Goal: Browse casually

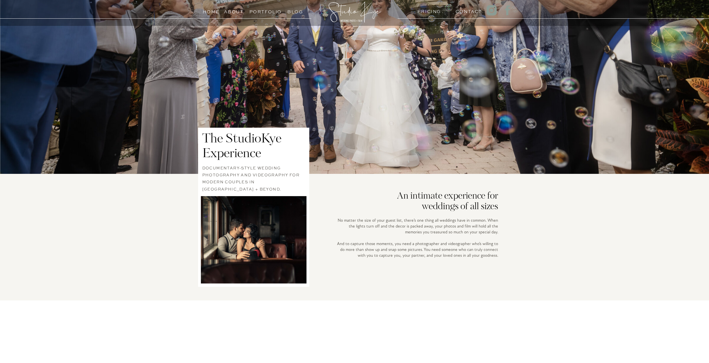
click at [229, 11] on h3 "About" at bounding box center [233, 10] width 19 height 5
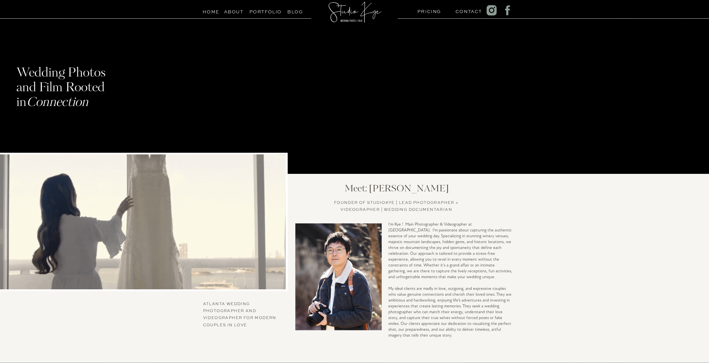
click at [362, 13] on div at bounding box center [355, 11] width 58 height 31
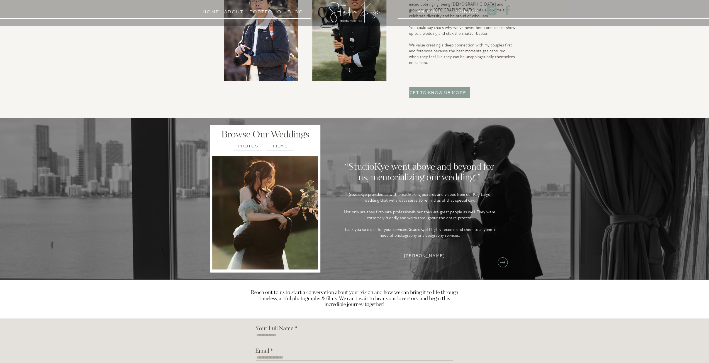
scroll to position [1242, 0]
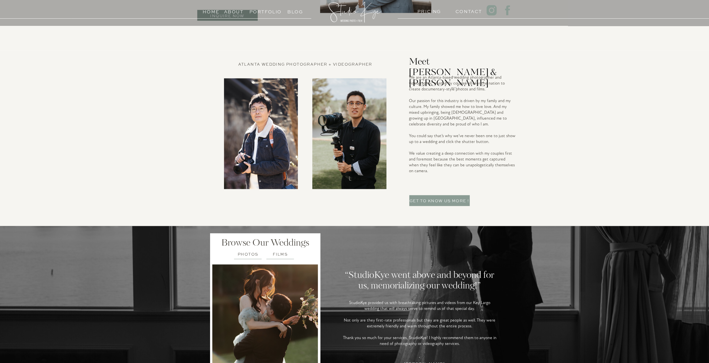
click at [271, 11] on h3 "Portfolio" at bounding box center [261, 10] width 25 height 5
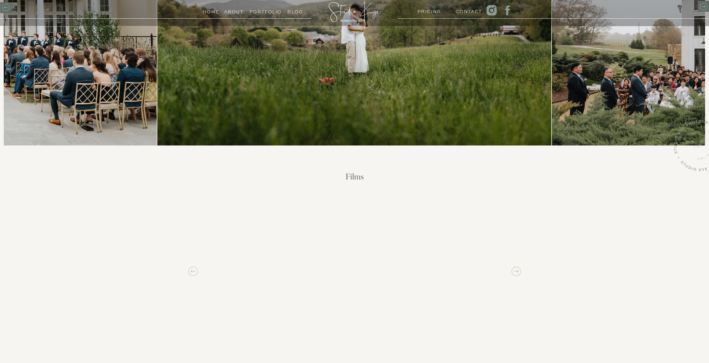
scroll to position [390, 0]
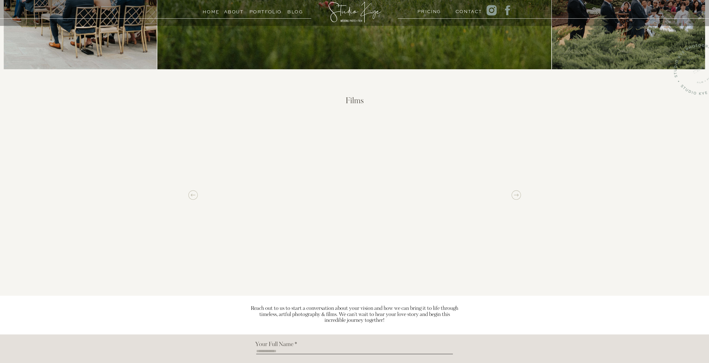
click at [517, 194] on icon at bounding box center [515, 195] width 11 height 11
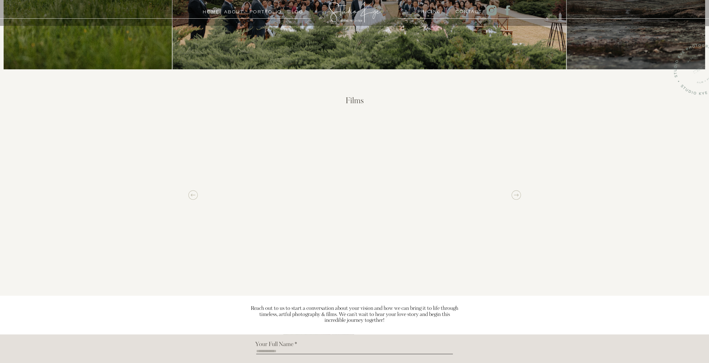
click at [516, 197] on icon at bounding box center [515, 195] width 11 height 11
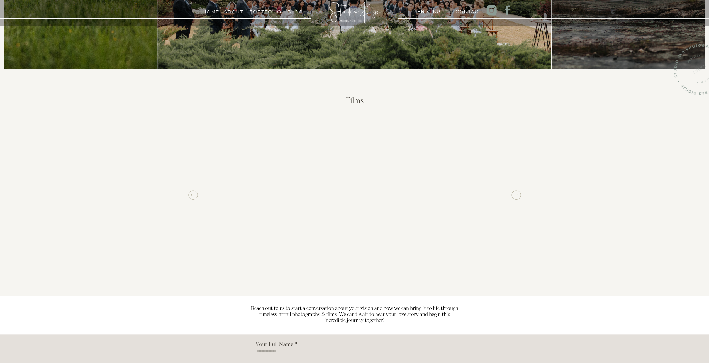
click at [516, 197] on icon at bounding box center [515, 195] width 11 height 11
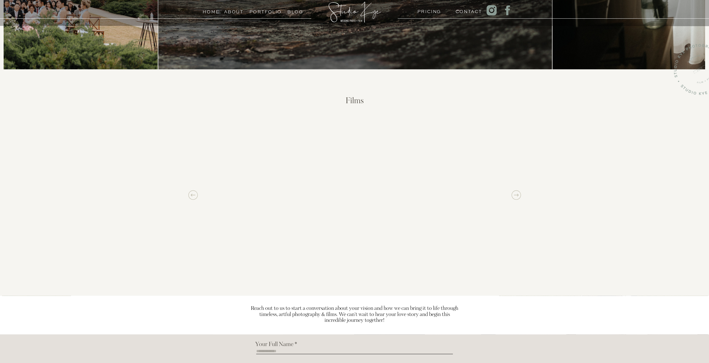
click at [516, 197] on icon at bounding box center [515, 195] width 11 height 11
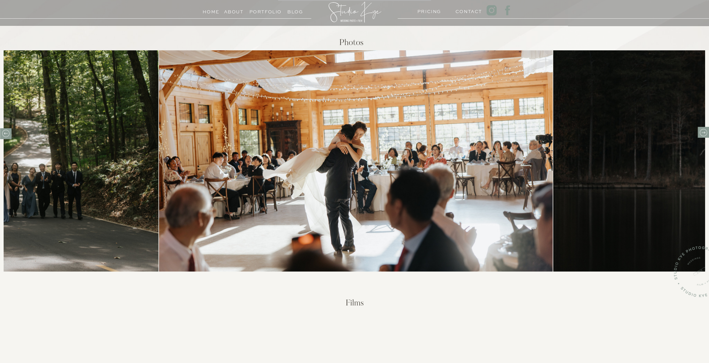
scroll to position [186, 0]
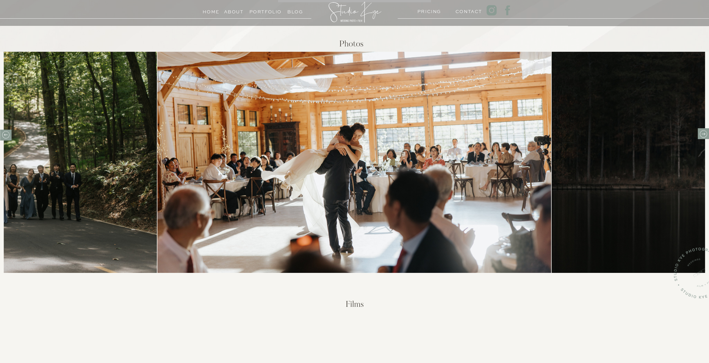
click at [702, 139] on img at bounding box center [717, 162] width 332 height 221
click at [702, 137] on icon at bounding box center [703, 134] width 9 height 9
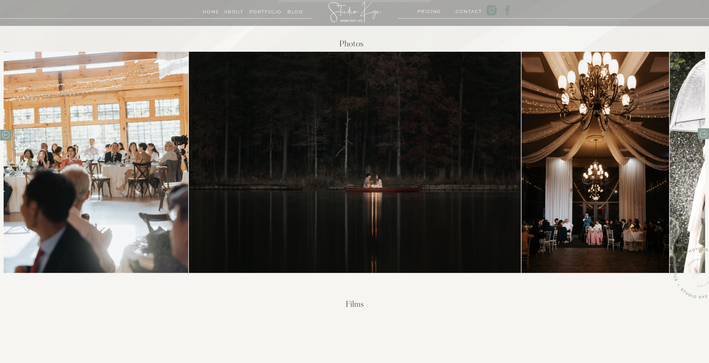
click at [702, 137] on icon at bounding box center [703, 134] width 9 height 9
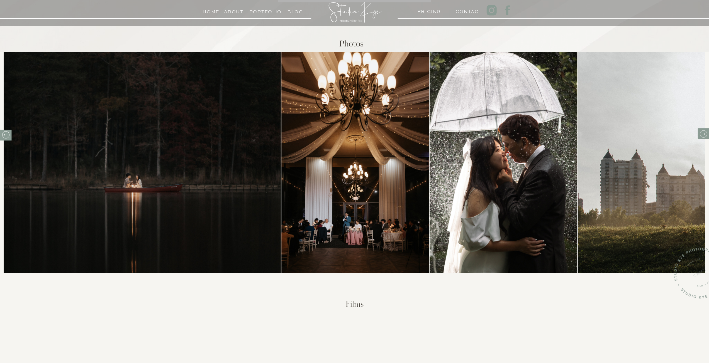
click at [702, 137] on icon at bounding box center [703, 134] width 9 height 9
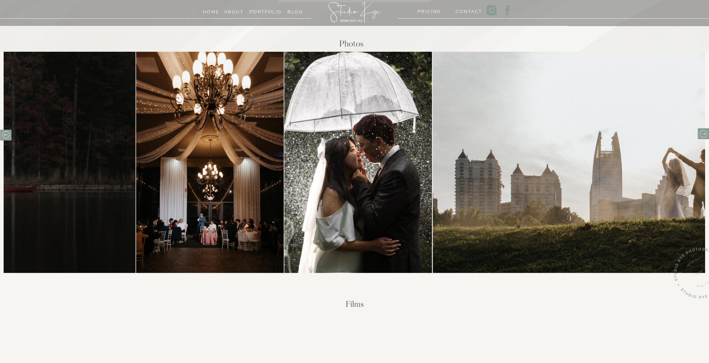
click at [702, 137] on icon at bounding box center [703, 134] width 9 height 9
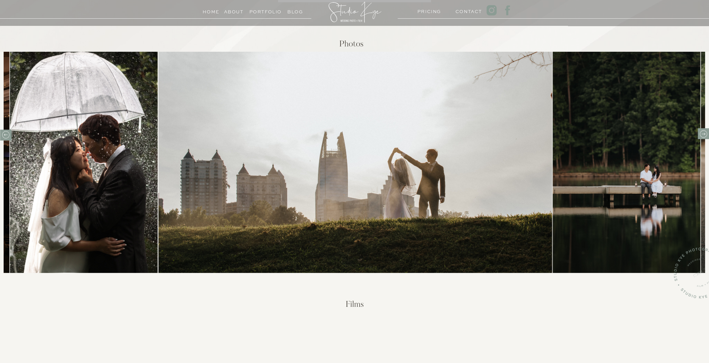
click at [702, 137] on icon at bounding box center [703, 134] width 9 height 9
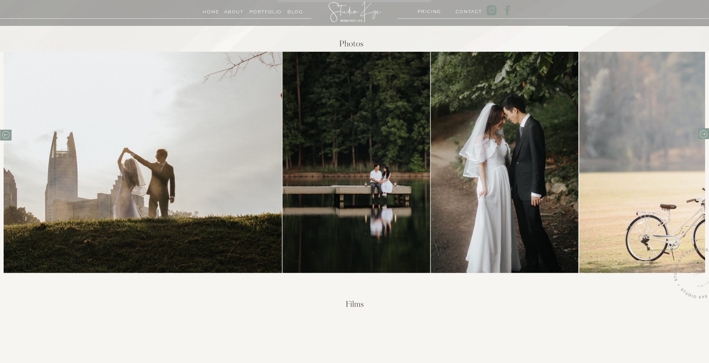
click at [702, 137] on icon at bounding box center [703, 134] width 9 height 9
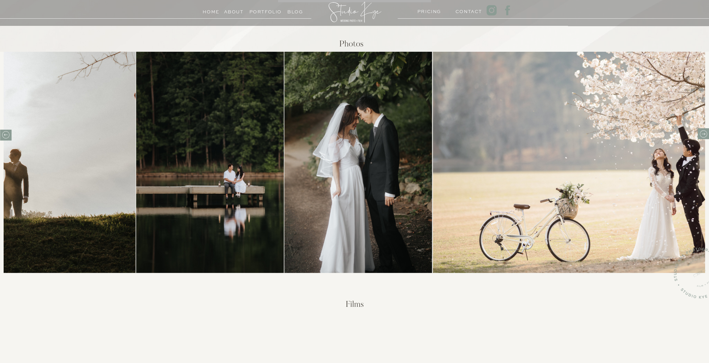
click at [702, 137] on icon at bounding box center [703, 134] width 9 height 9
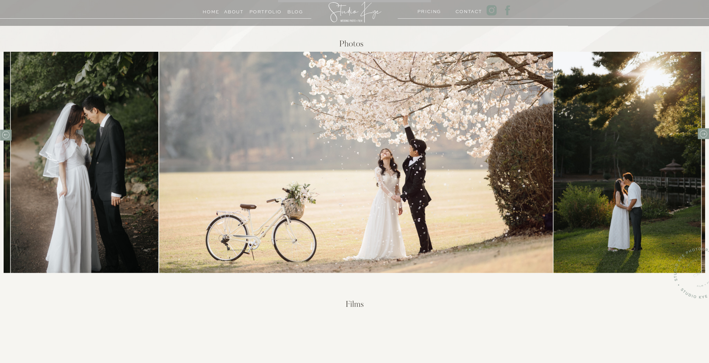
click at [702, 137] on icon at bounding box center [703, 134] width 9 height 9
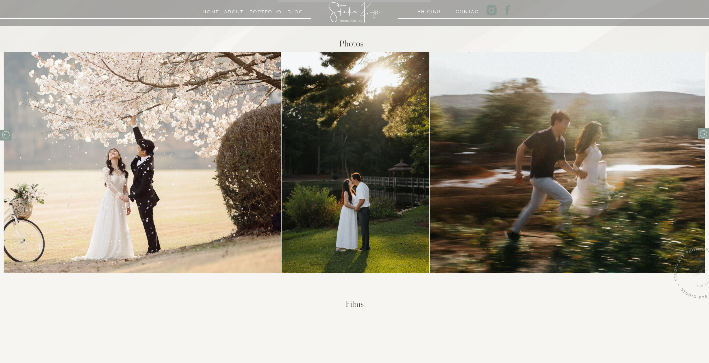
click at [702, 137] on icon at bounding box center [703, 134] width 9 height 9
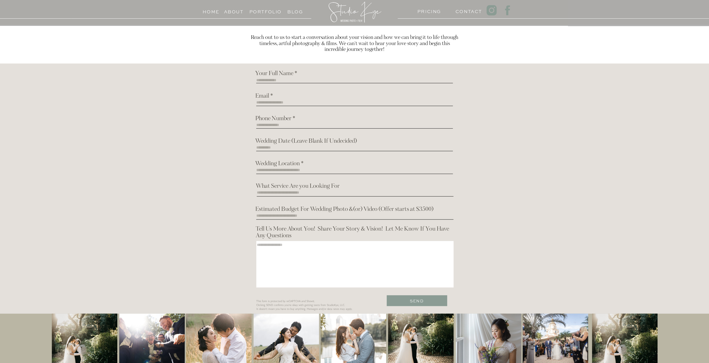
scroll to position [687, 0]
